Goal: Task Accomplishment & Management: Complete application form

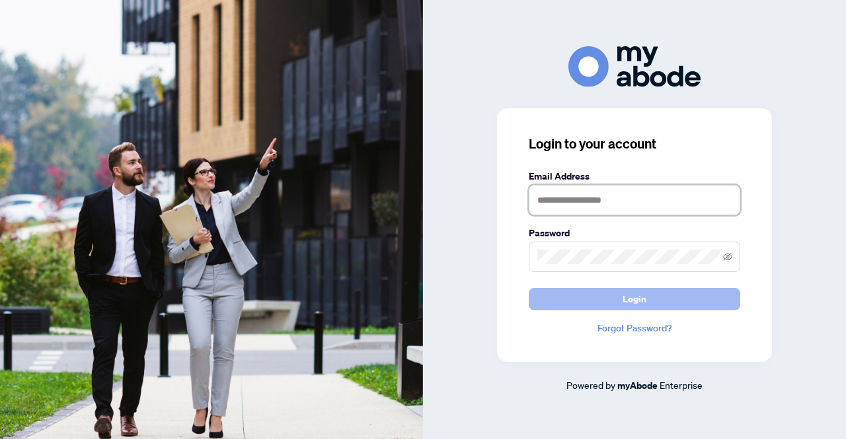
type input "**********"
click at [641, 302] on span "Login" at bounding box center [634, 299] width 24 height 21
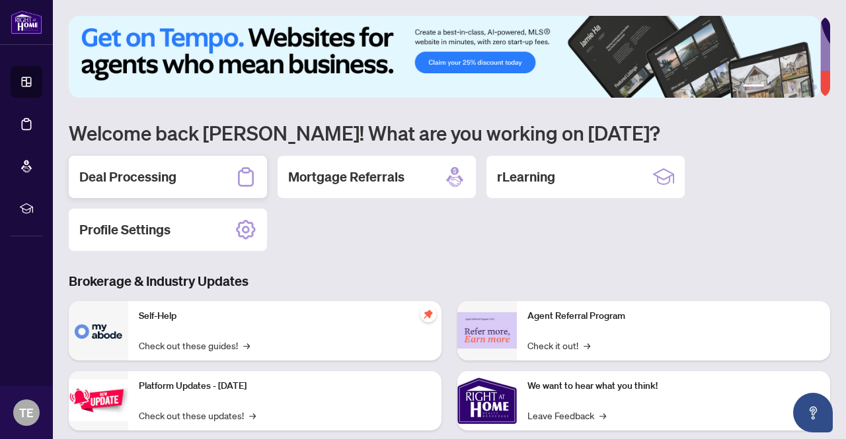
click at [157, 183] on h2 "Deal Processing" at bounding box center [127, 177] width 97 height 18
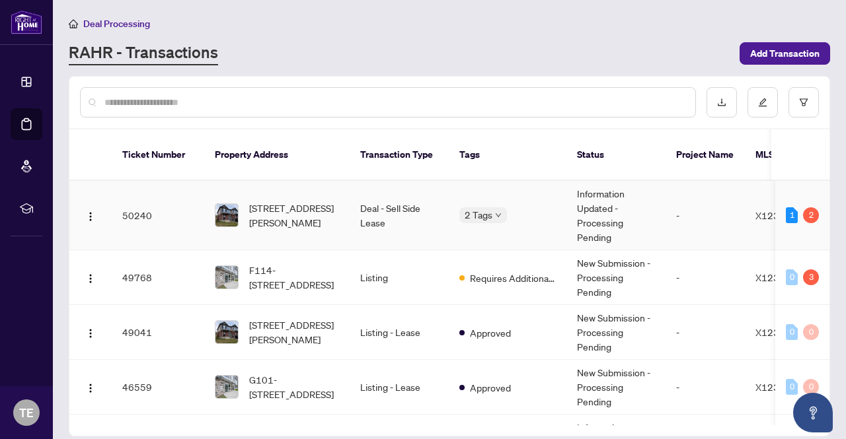
click at [394, 194] on td "Deal - Sell Side Lease" at bounding box center [398, 215] width 99 height 69
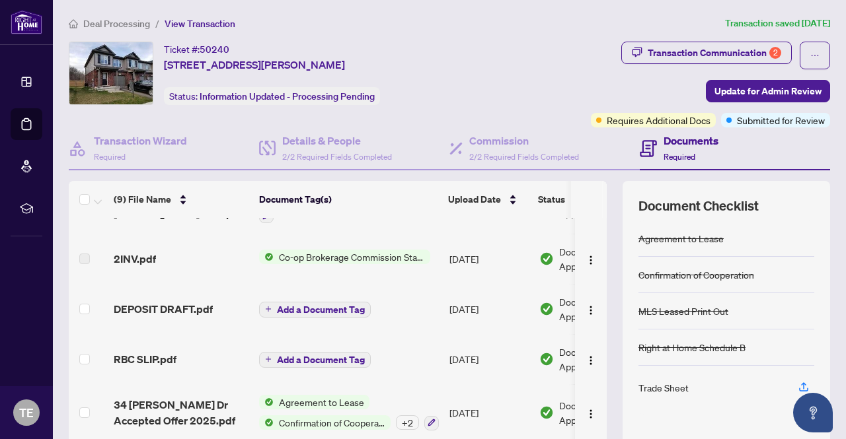
scroll to position [112, 0]
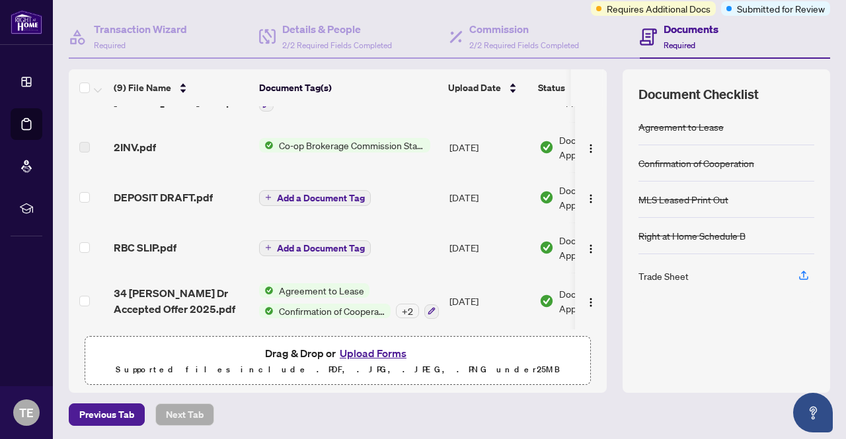
click at [361, 351] on button "Upload Forms" at bounding box center [373, 353] width 75 height 17
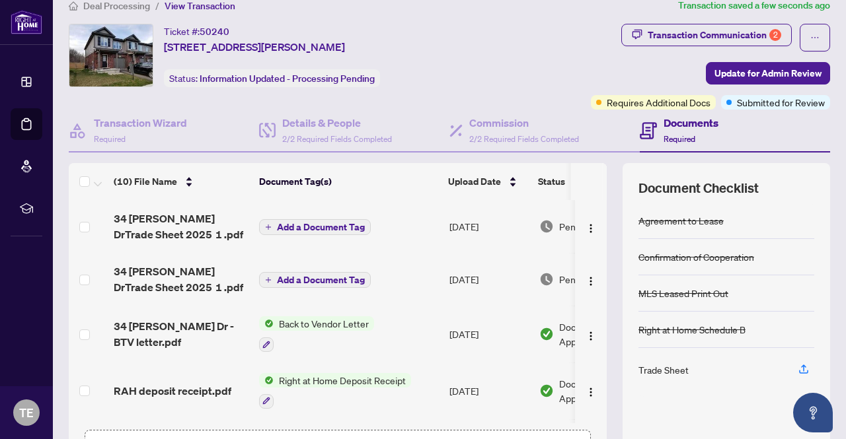
scroll to position [0, 0]
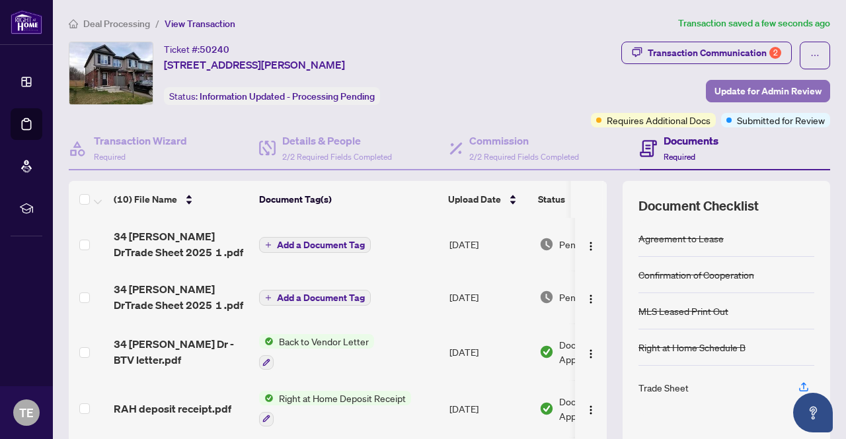
click at [733, 91] on span "Update for Admin Review" at bounding box center [767, 91] width 107 height 21
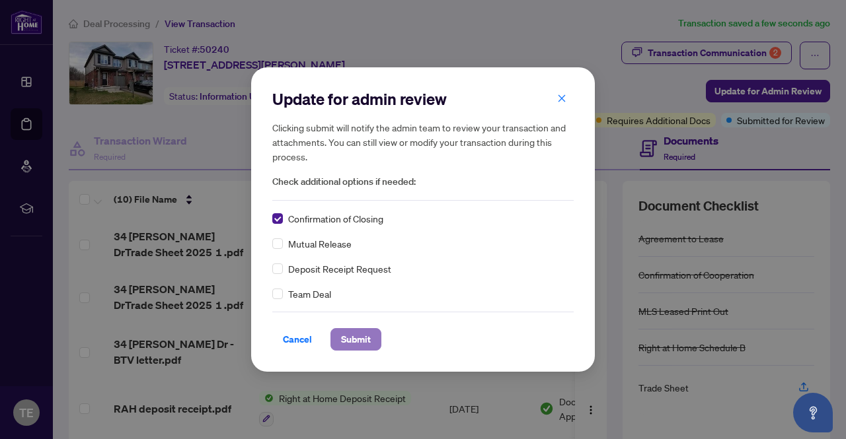
click at [355, 337] on span "Submit" at bounding box center [356, 339] width 30 height 21
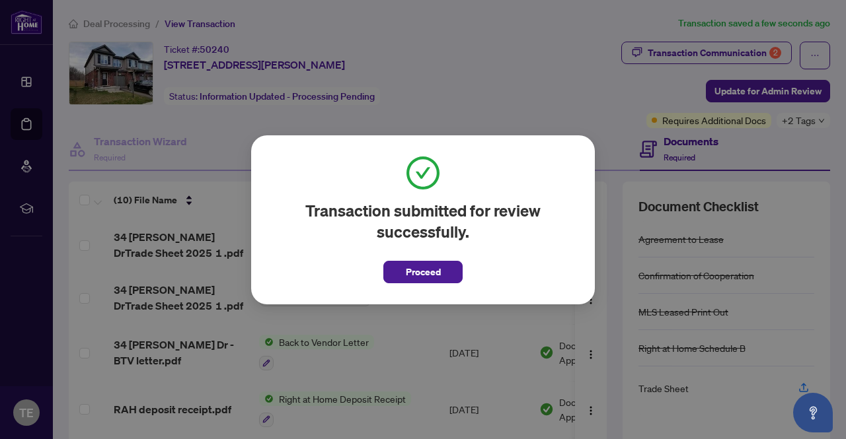
click at [398, 279] on button "Proceed" at bounding box center [422, 272] width 79 height 22
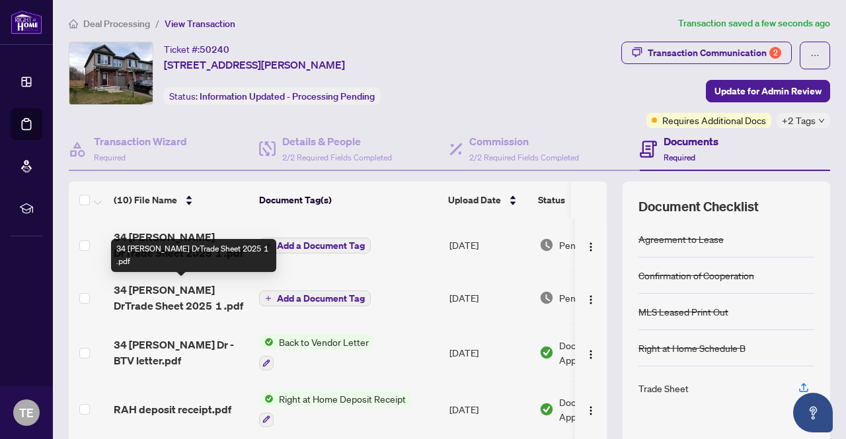
click at [173, 291] on span "34 [PERSON_NAME] DrTrade Sheet 2025 1 .pdf" at bounding box center [181, 298] width 135 height 32
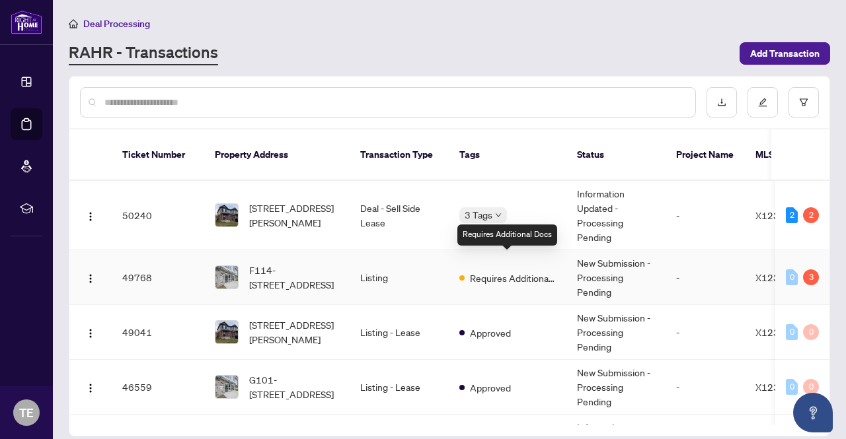
click at [487, 271] on span "Requires Additional Docs" at bounding box center [513, 278] width 86 height 15
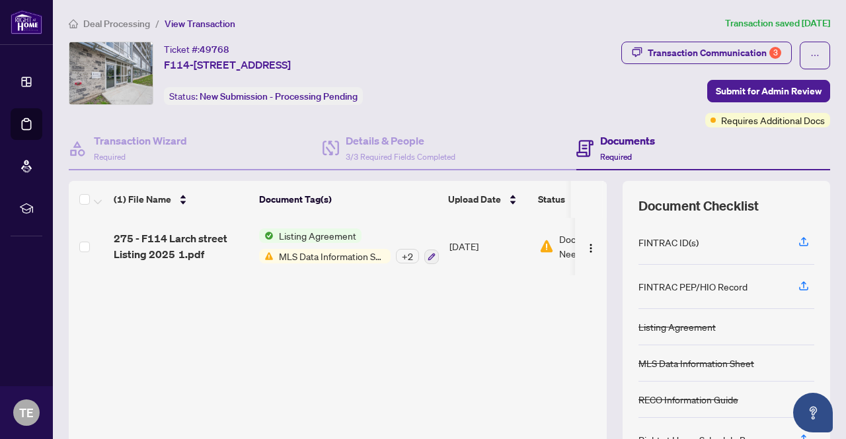
click at [314, 256] on span "MLS Data Information Sheet" at bounding box center [331, 256] width 117 height 15
